Goal: Obtain resource: Download file/media

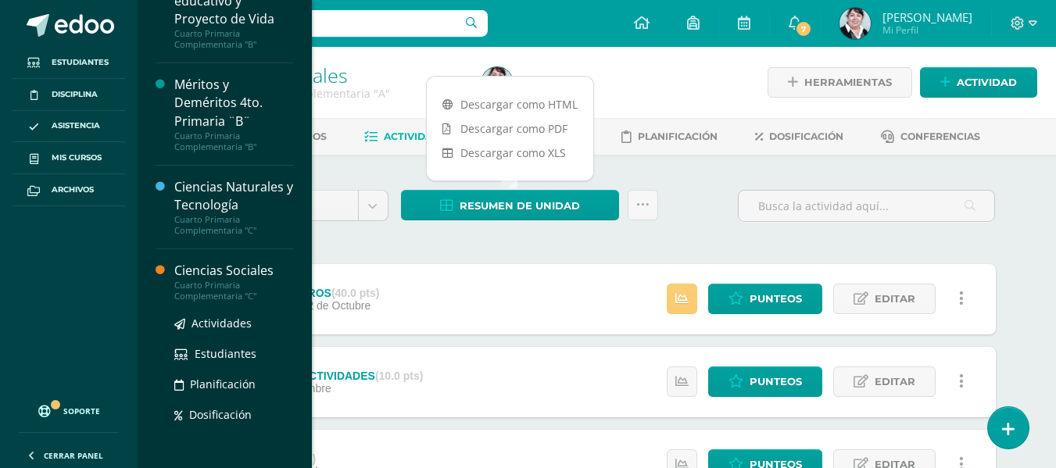
scroll to position [469, 0]
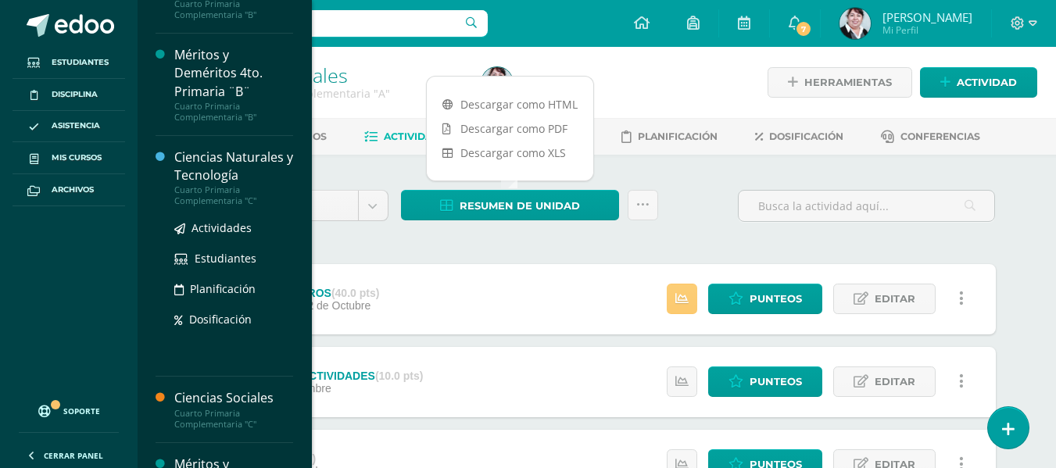
click at [238, 162] on div "Ciencias Naturales y Tecnología" at bounding box center [233, 166] width 119 height 36
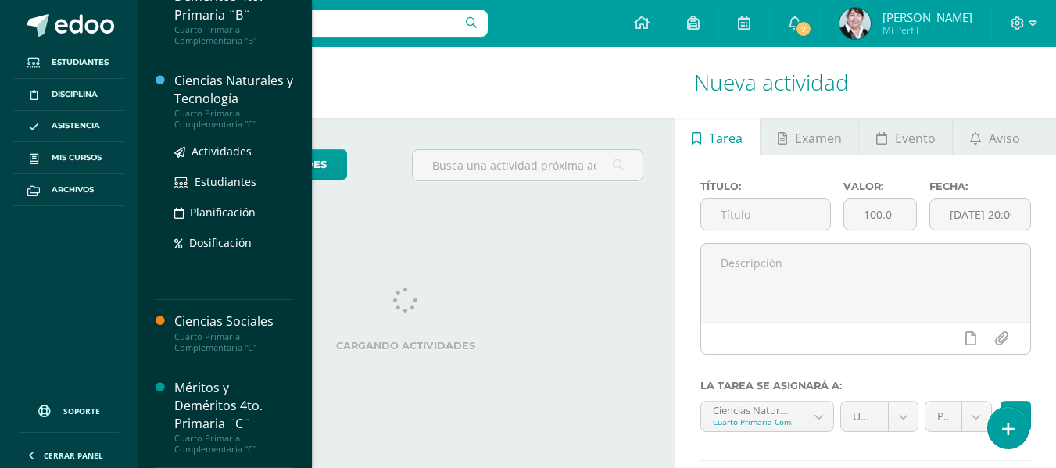
scroll to position [78, 0]
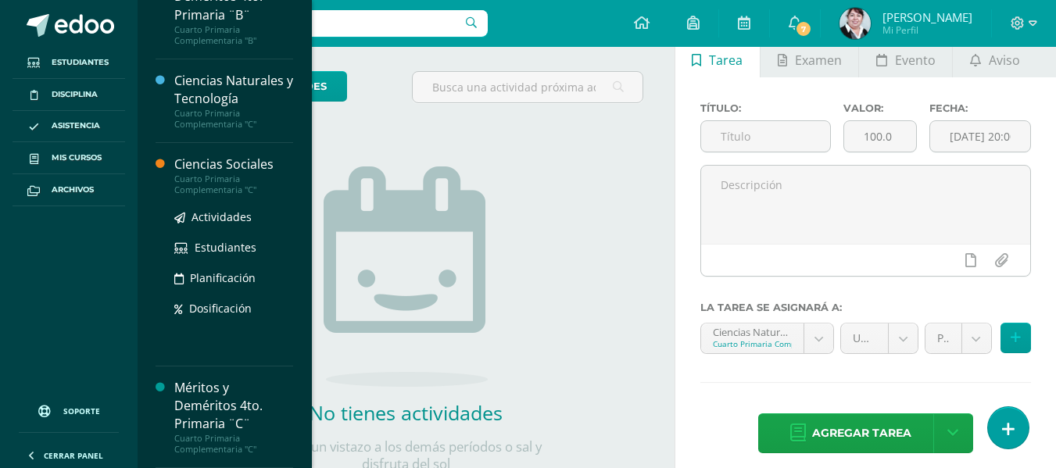
click at [231, 161] on div "Ciencias Sociales" at bounding box center [233, 165] width 119 height 18
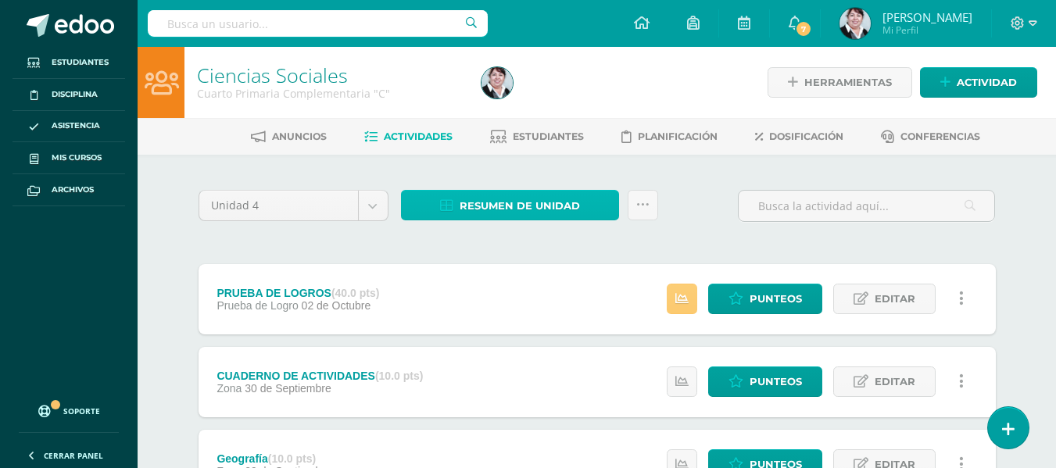
click at [527, 202] on span "Resumen de unidad" at bounding box center [519, 205] width 120 height 29
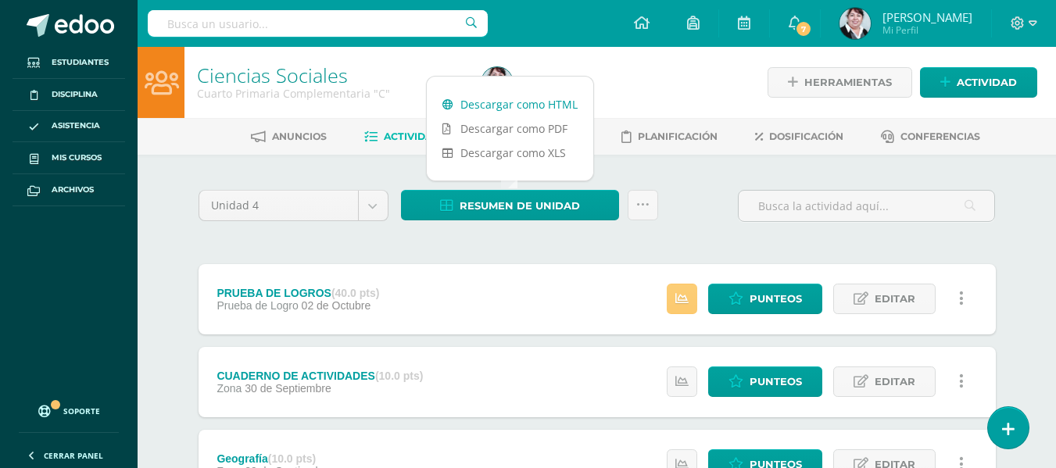
click at [523, 107] on link "Descargar como HTML" at bounding box center [510, 104] width 166 height 24
